Goal: Check status: Check status

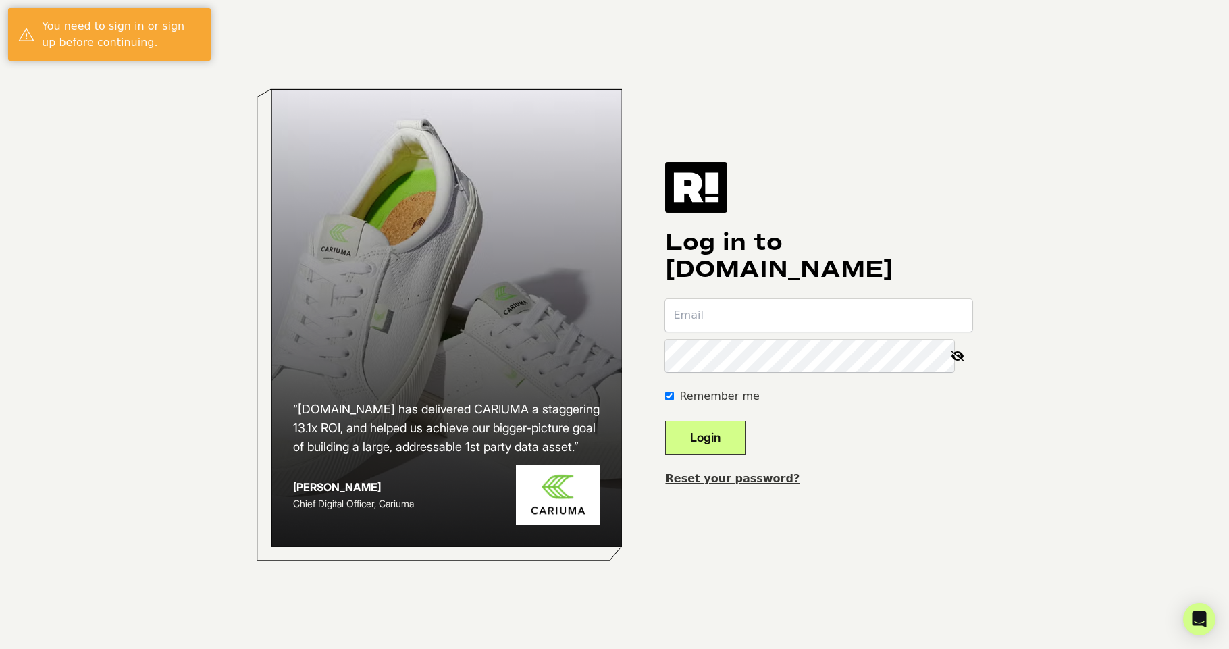
type input "[EMAIL_ADDRESS][DOMAIN_NAME]"
click at [719, 442] on button "Login" at bounding box center [705, 438] width 80 height 34
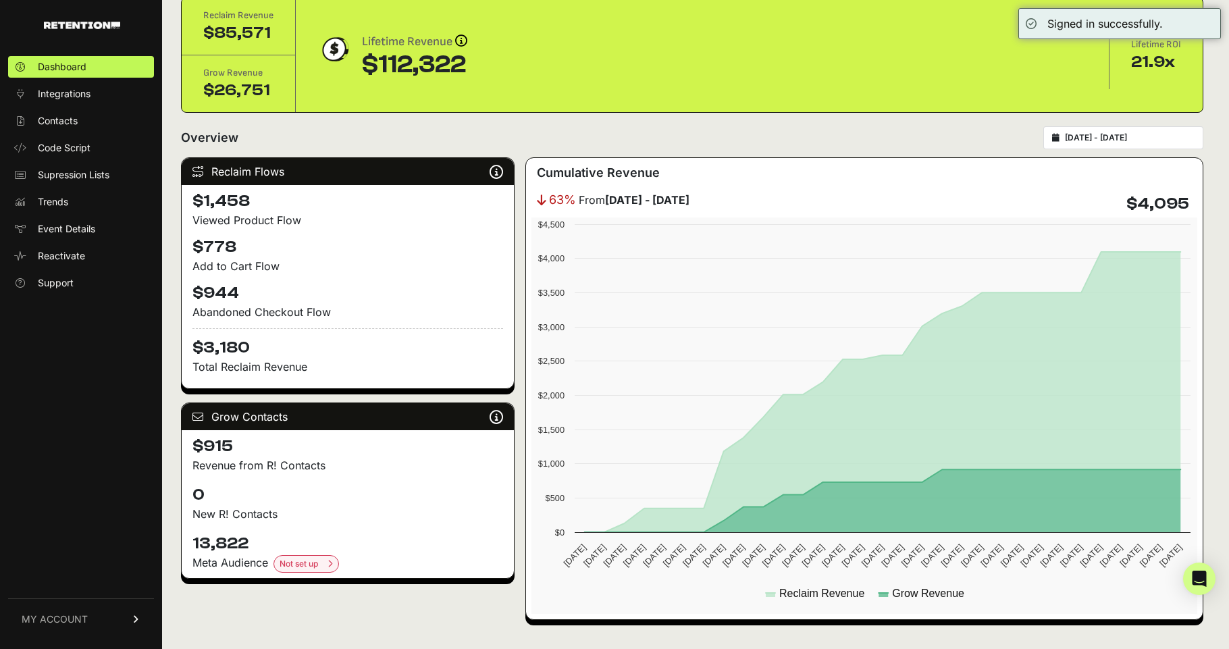
scroll to position [122, 0]
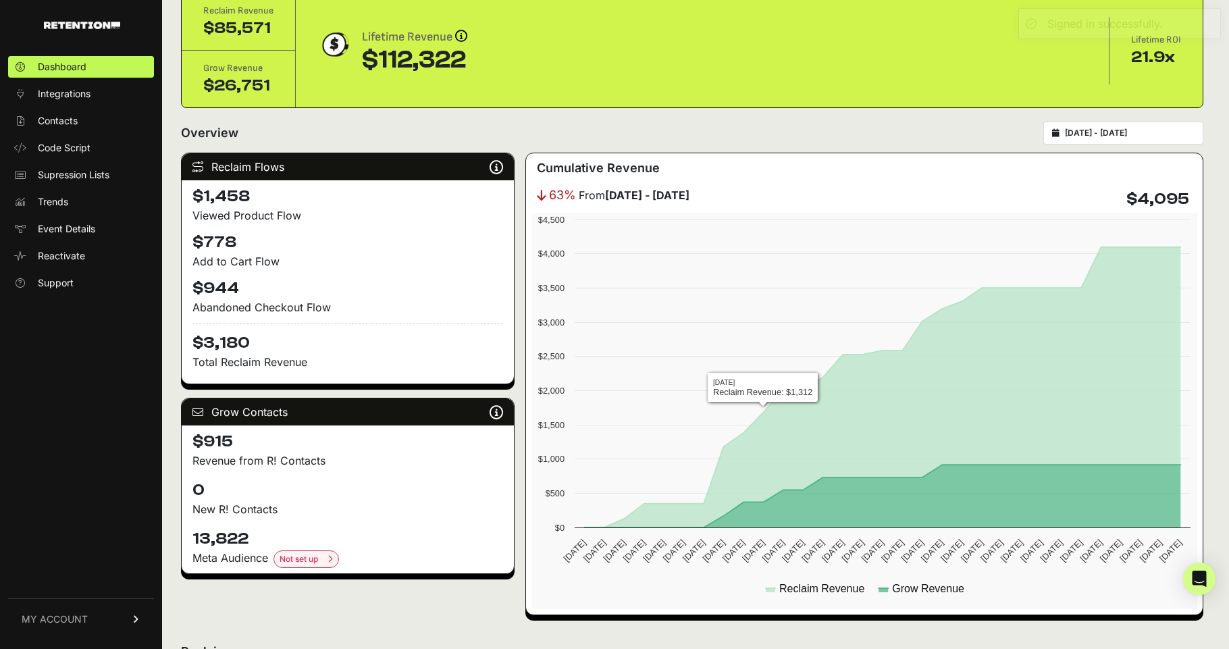
click at [1109, 128] on input "[DATE] - [DATE]" at bounding box center [1130, 133] width 130 height 11
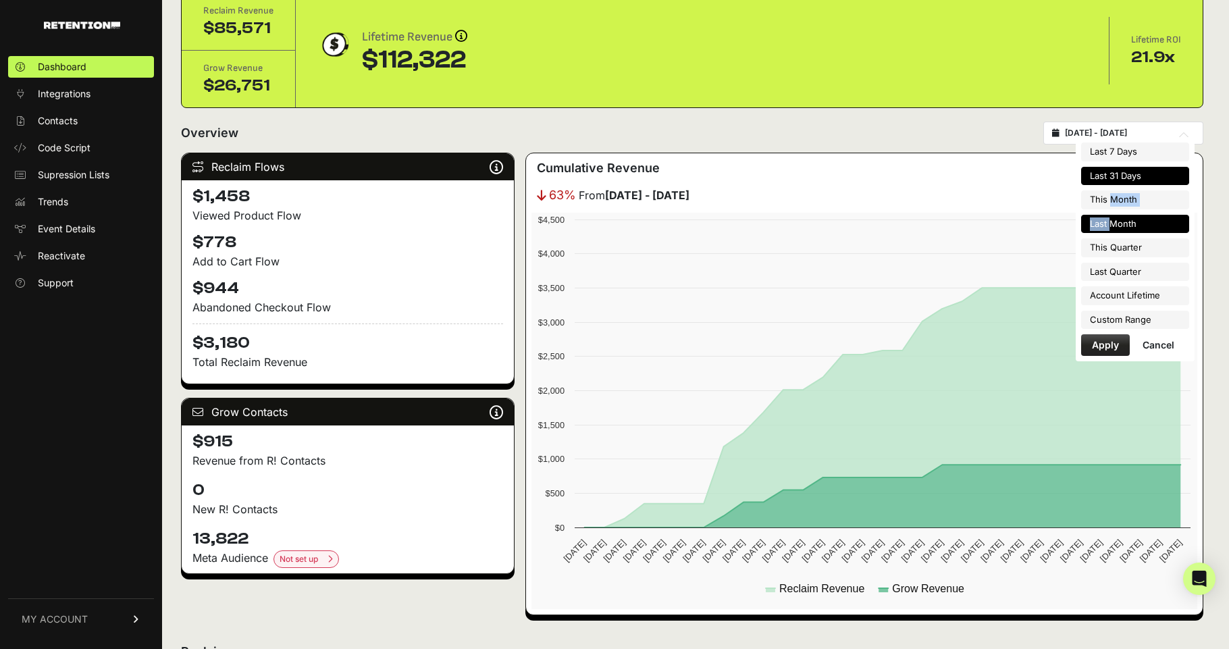
drag, startPoint x: 1110, startPoint y: 201, endPoint x: 1109, endPoint y: 218, distance: 17.6
click at [1109, 218] on ul "Last 7 Days Last 31 Days This Month Last Month This Quarter Last Quarter Accoun…" at bounding box center [1135, 235] width 108 height 186
click at [1109, 218] on li "Last Month" at bounding box center [1135, 224] width 108 height 19
type input "[DATE] - [DATE]"
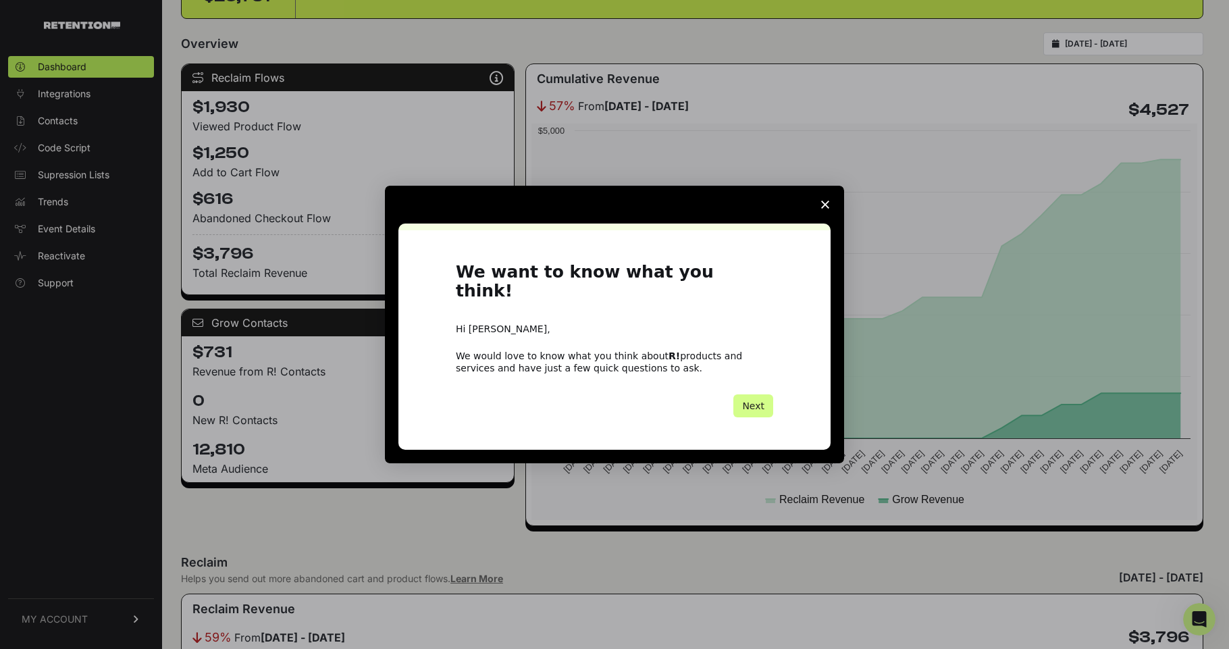
click at [825, 209] on polygon "Close survey" at bounding box center [825, 205] width 8 height 8
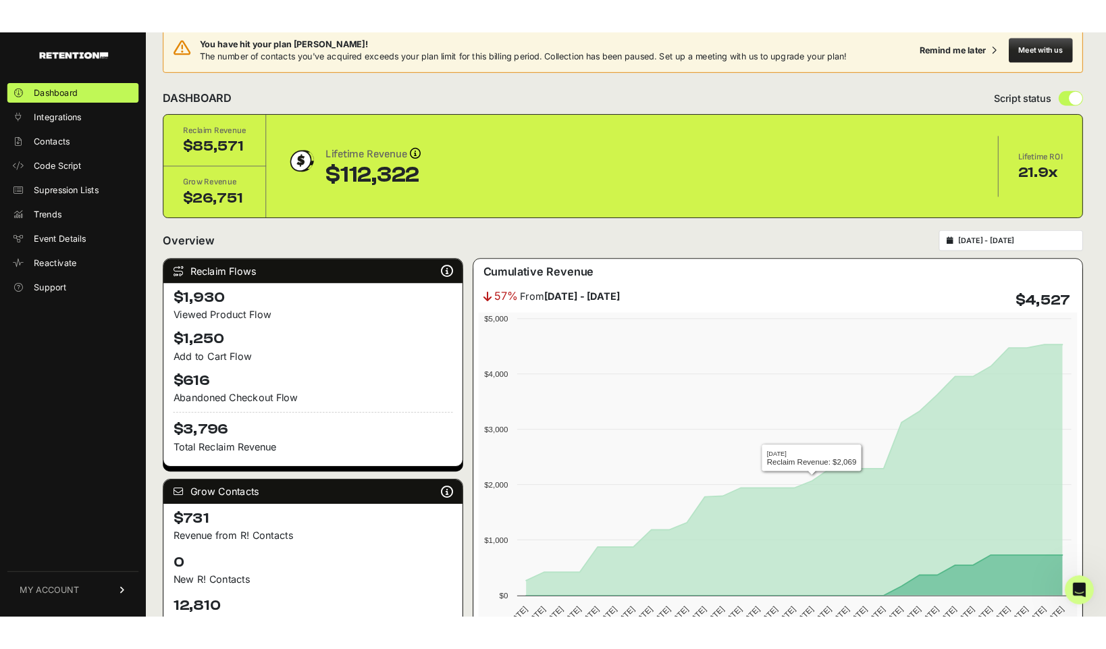
scroll to position [11, 0]
